Goal: Task Accomplishment & Management: Use online tool/utility

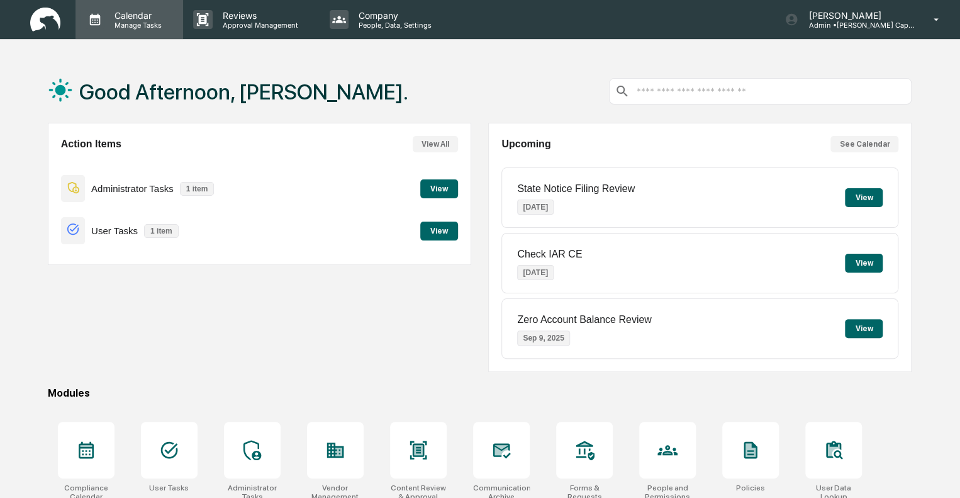
click at [133, 20] on p "Calendar" at bounding box center [136, 15] width 64 height 11
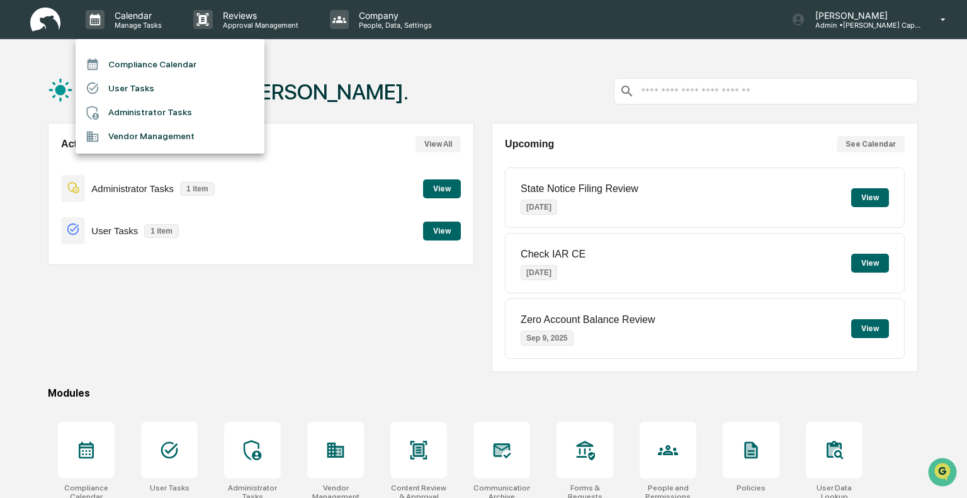
click at [127, 108] on li "Administrator Tasks" at bounding box center [170, 113] width 189 height 24
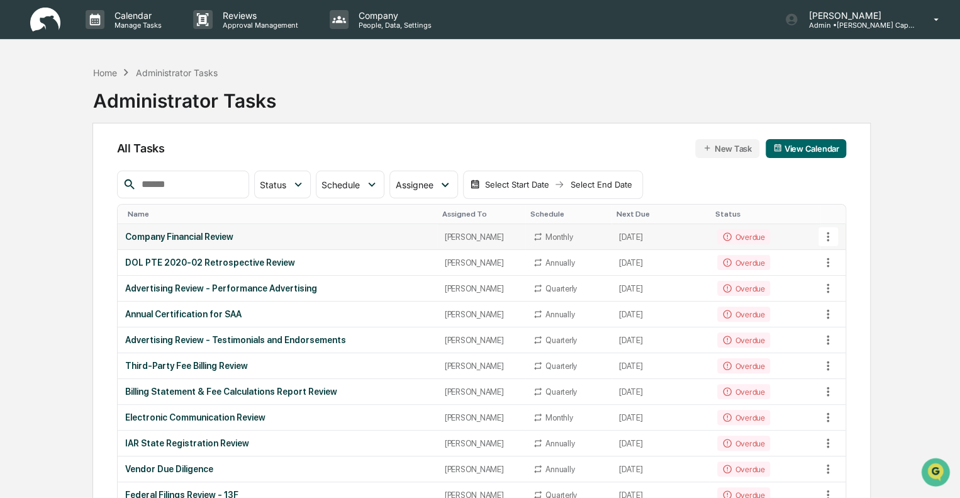
click at [445, 239] on div "[PERSON_NAME]" at bounding box center [481, 236] width 73 height 9
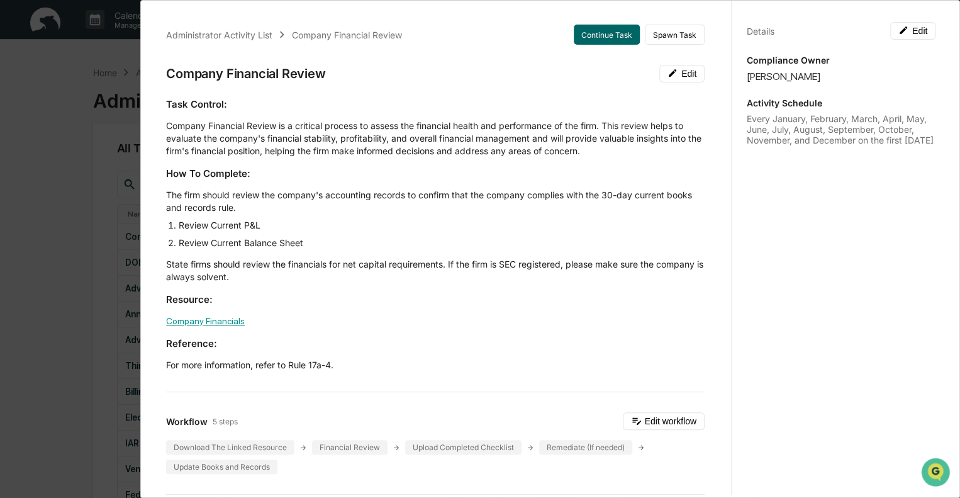
click at [219, 320] on link "Company Financials" at bounding box center [205, 321] width 79 height 10
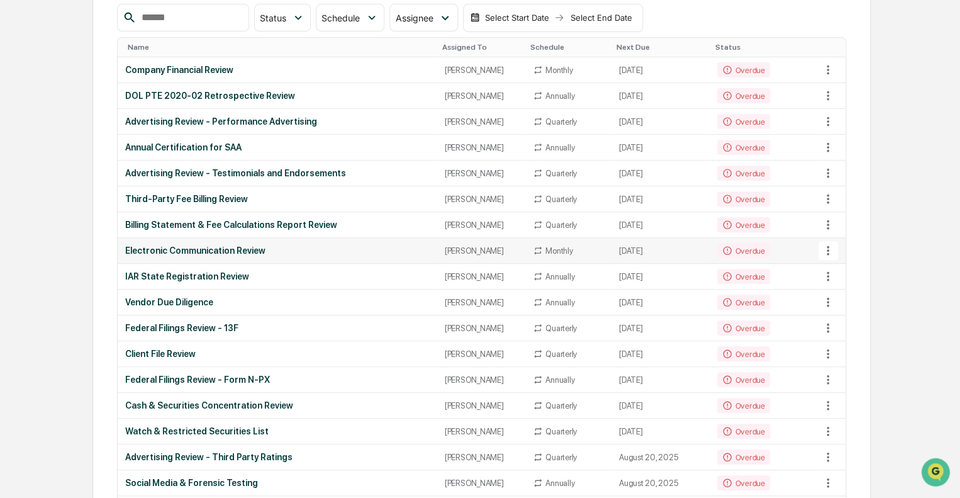
scroll to position [189, 0]
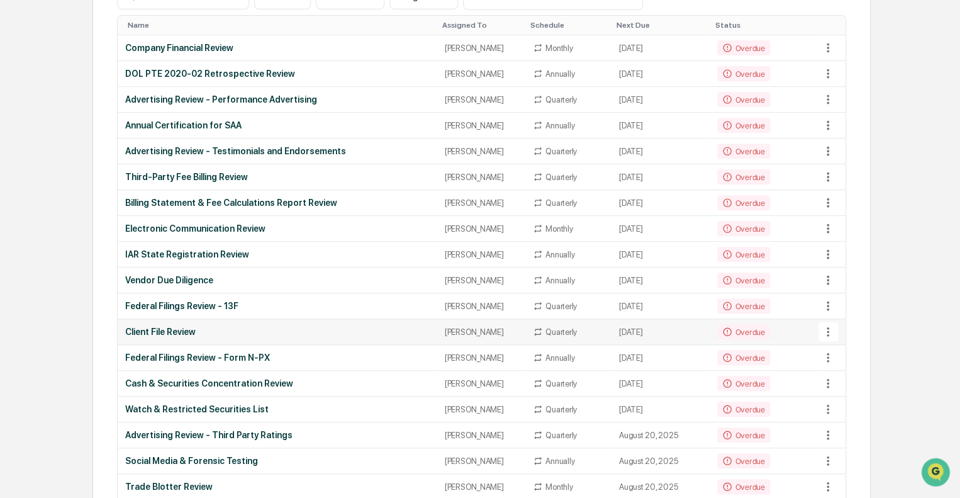
click at [189, 322] on td "Client File Review" at bounding box center [278, 332] width 320 height 26
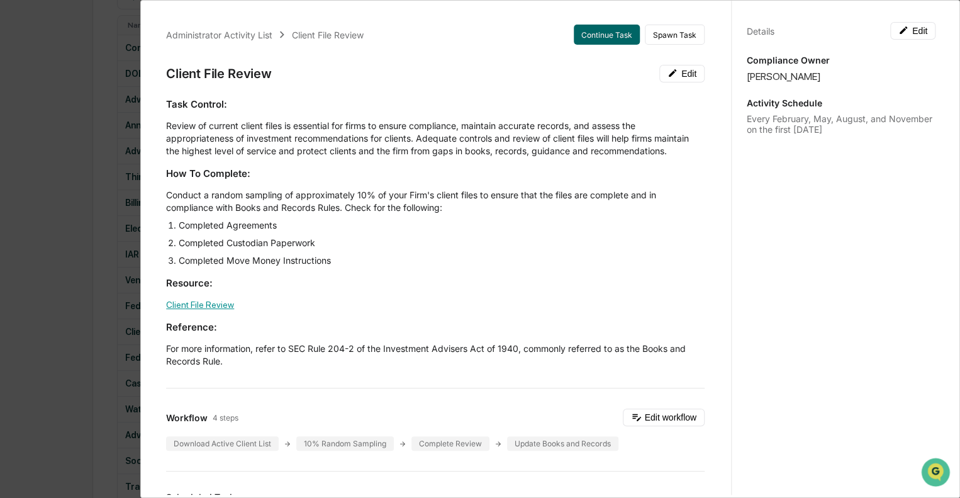
click at [207, 310] on link "Client File Review" at bounding box center [200, 305] width 68 height 10
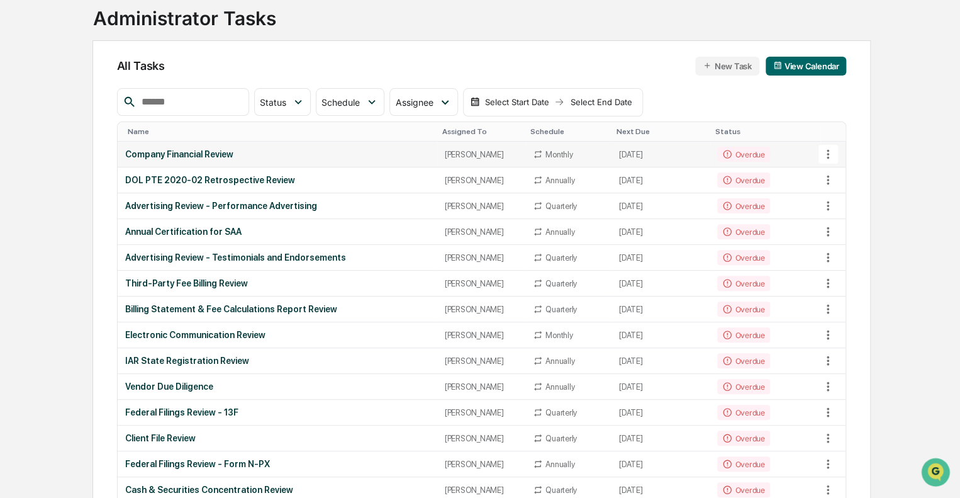
scroll to position [63, 0]
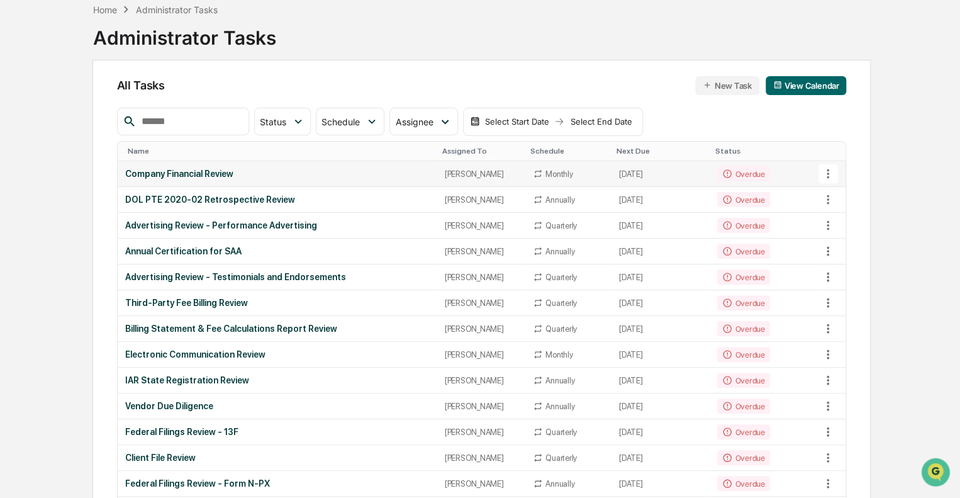
click at [387, 167] on td "Company Financial Review" at bounding box center [278, 174] width 320 height 26
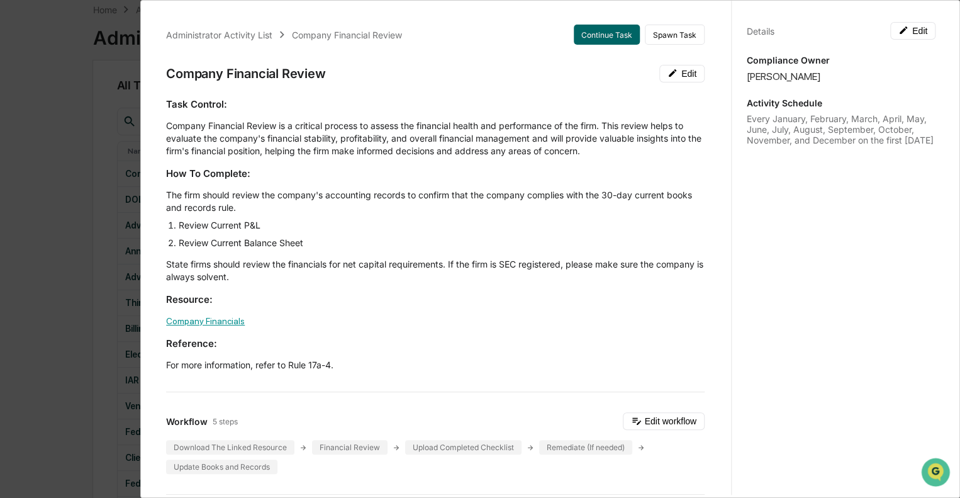
click at [208, 319] on link "Company Financials" at bounding box center [205, 321] width 79 height 10
